Goal: Task Accomplishment & Management: Complete application form

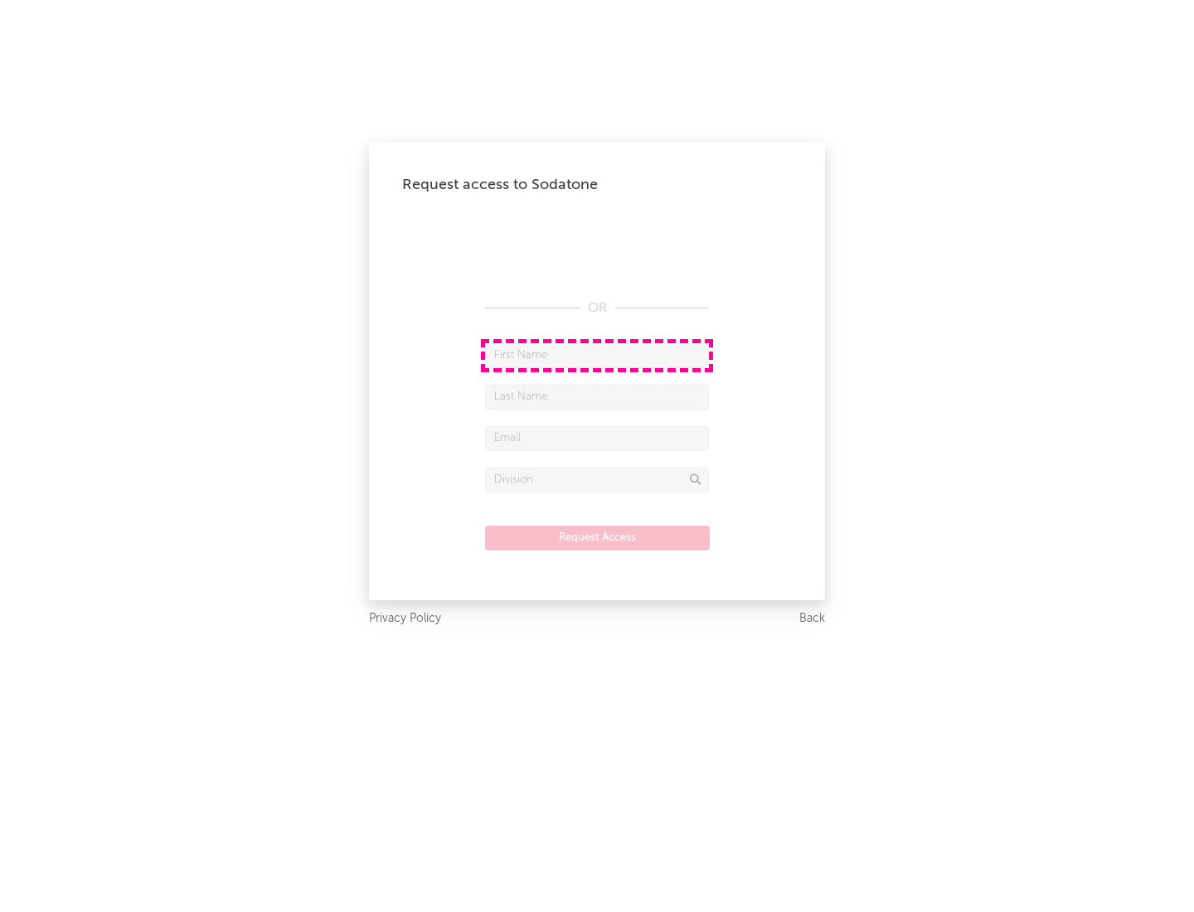
click at [597, 355] on input "text" at bounding box center [597, 355] width 224 height 25
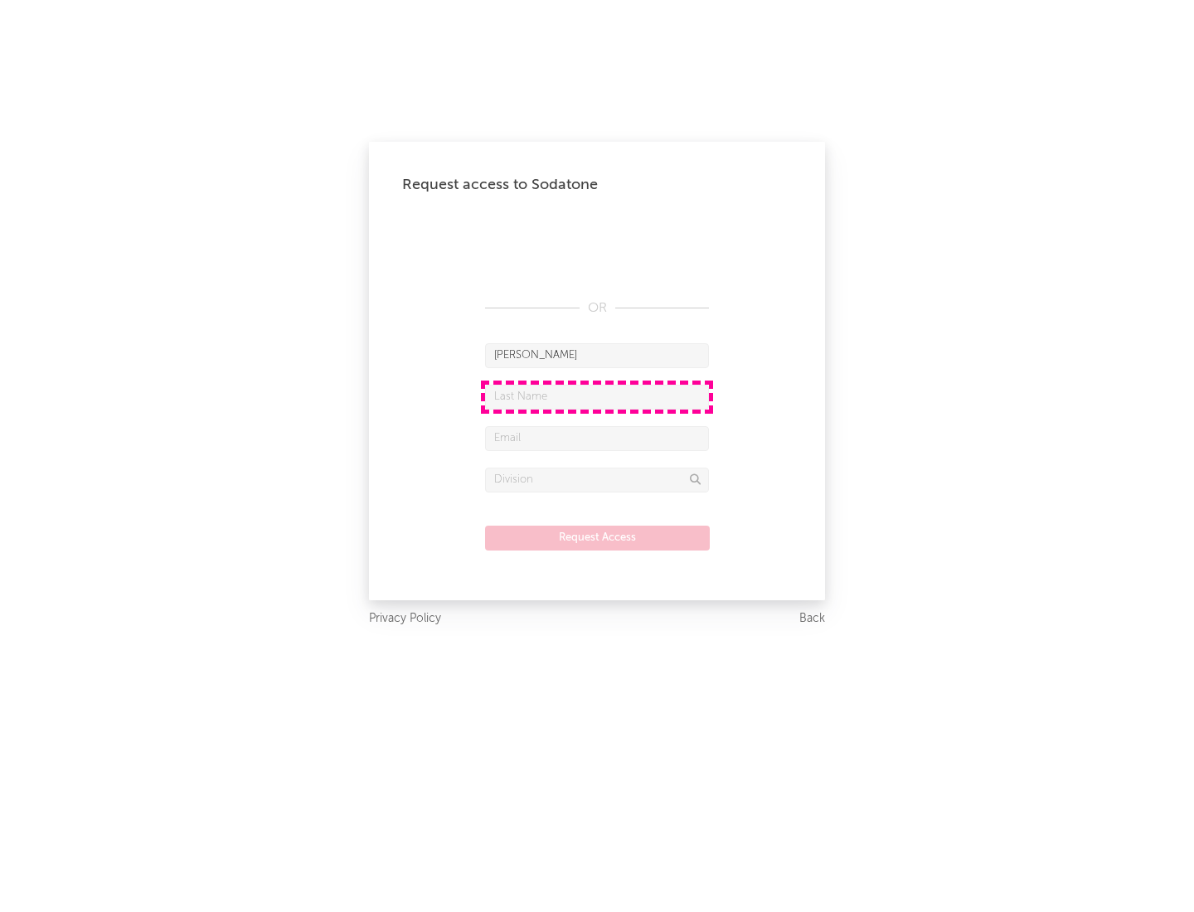
type input "[PERSON_NAME]"
click at [597, 396] on input "text" at bounding box center [597, 397] width 224 height 25
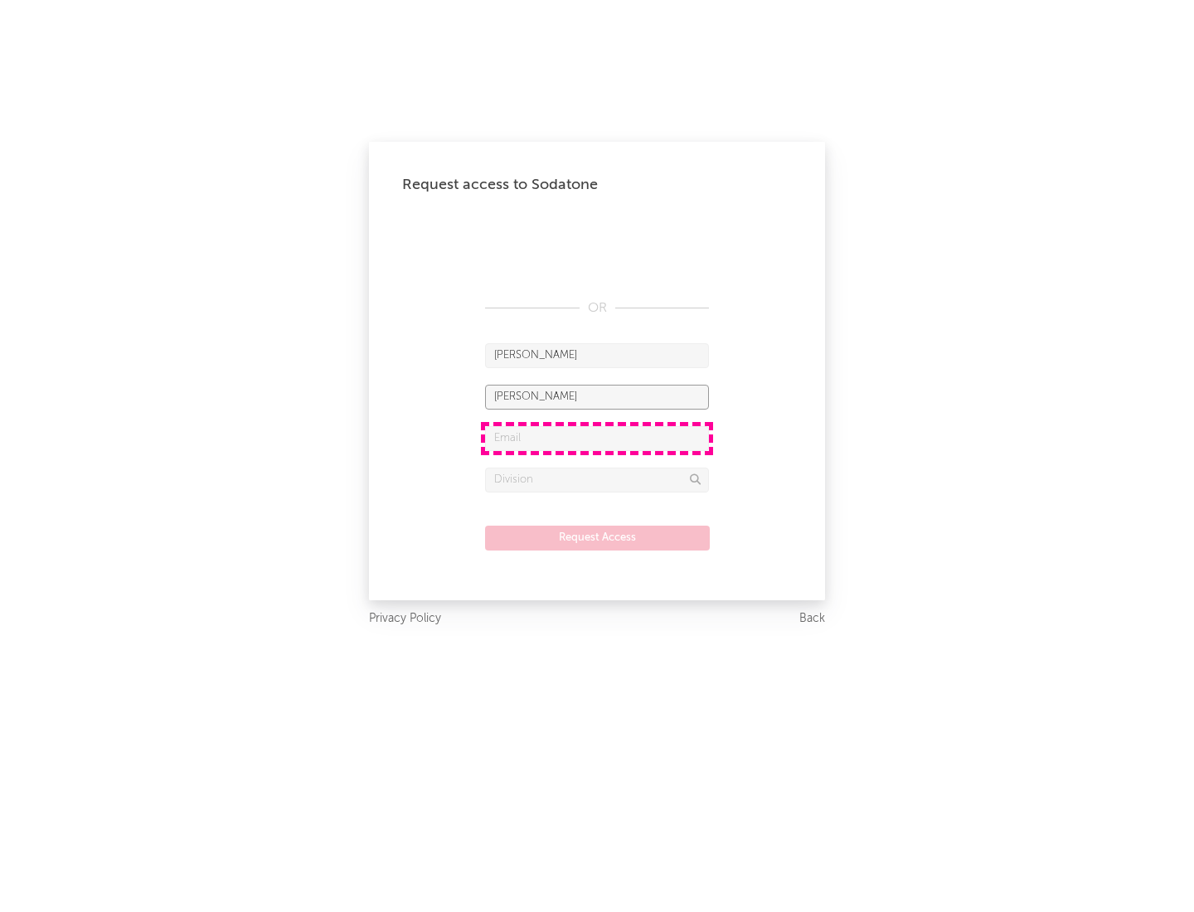
type input "[PERSON_NAME]"
click at [597, 438] on input "text" at bounding box center [597, 438] width 224 height 25
type input "[EMAIL_ADDRESS][DOMAIN_NAME]"
click at [597, 479] on input "text" at bounding box center [597, 480] width 224 height 25
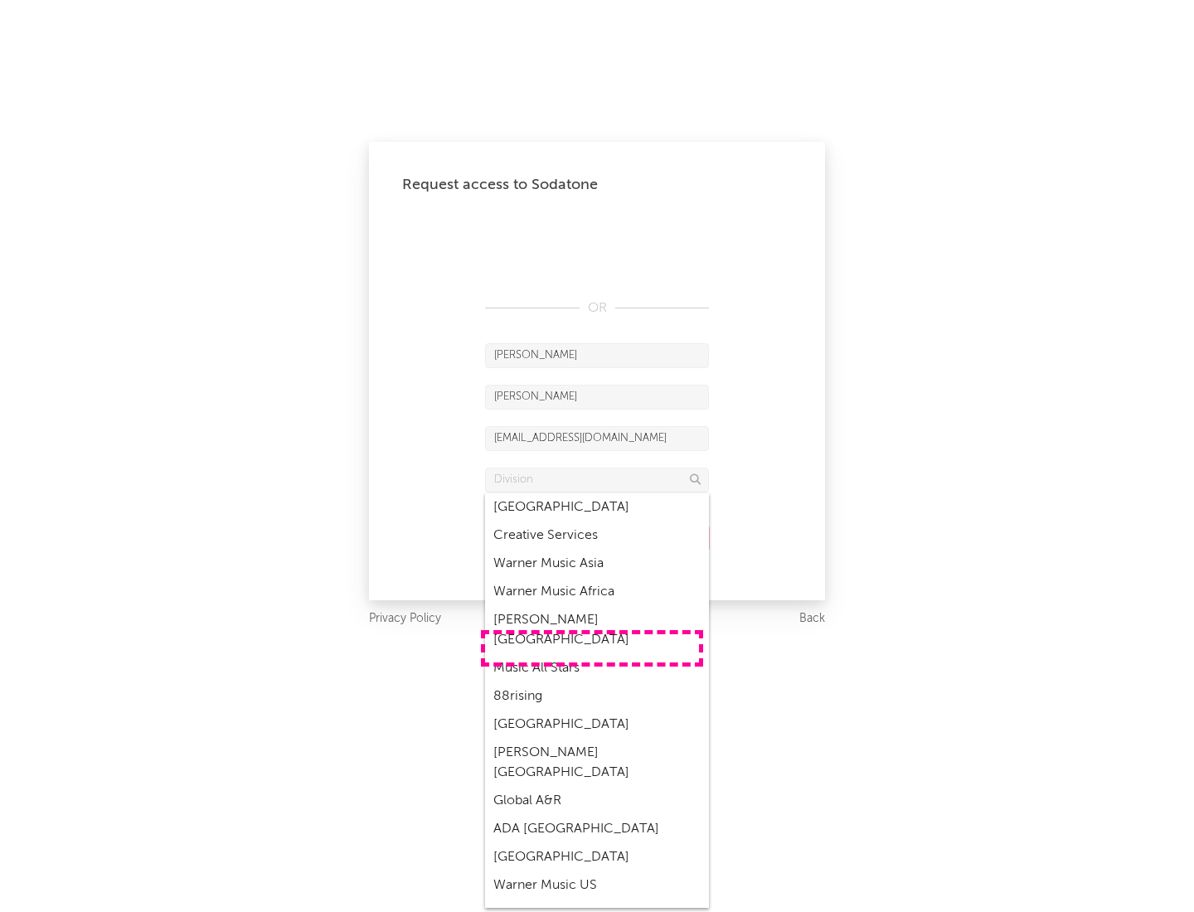
click at [592, 654] on div "Music All Stars" at bounding box center [597, 668] width 224 height 28
type input "Music All Stars"
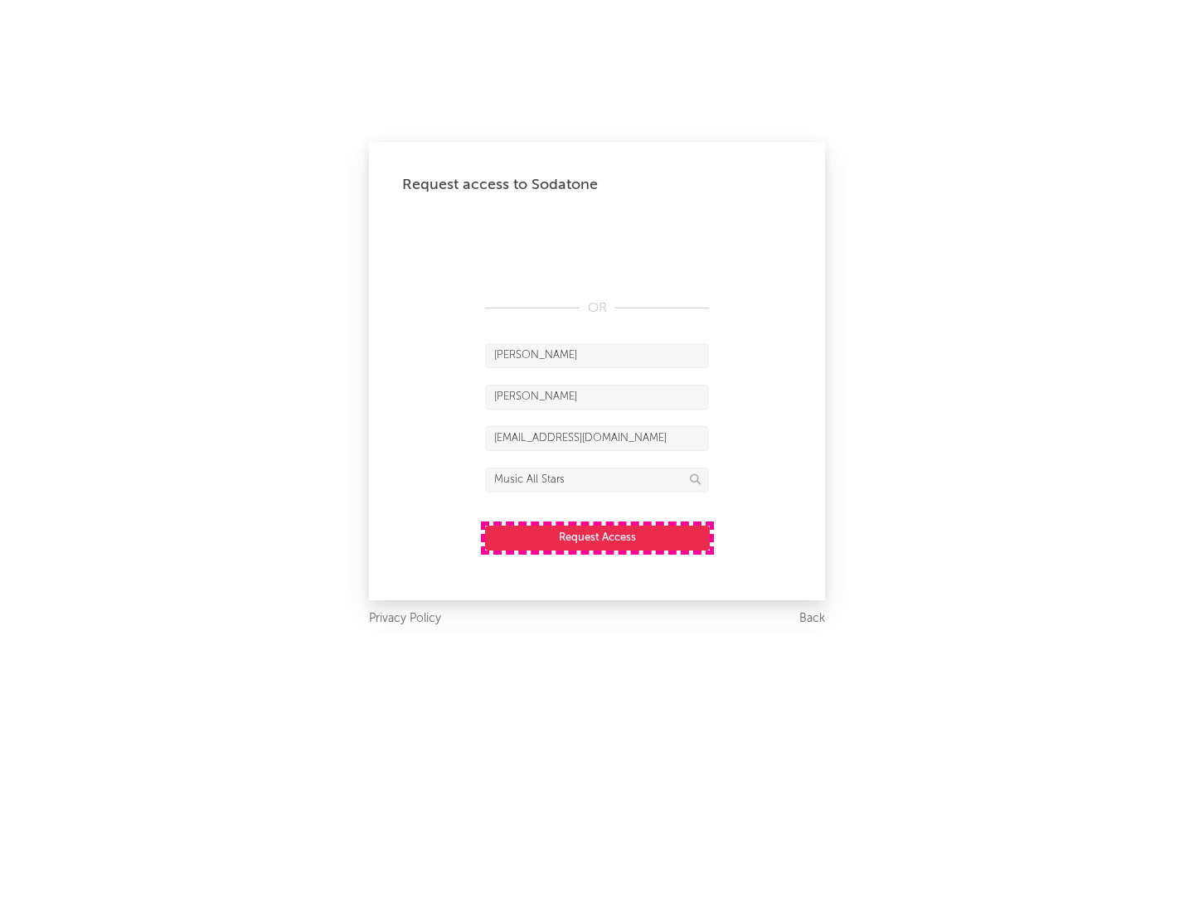
click at [597, 537] on button "Request Access" at bounding box center [597, 538] width 225 height 25
